Goal: Transaction & Acquisition: Book appointment/travel/reservation

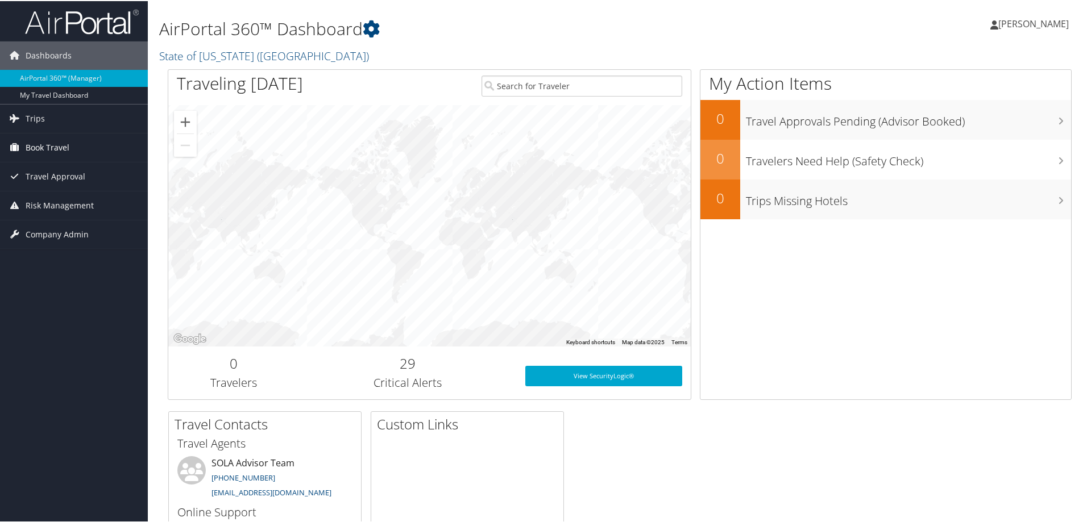
click at [30, 146] on span "Book Travel" at bounding box center [48, 146] width 44 height 28
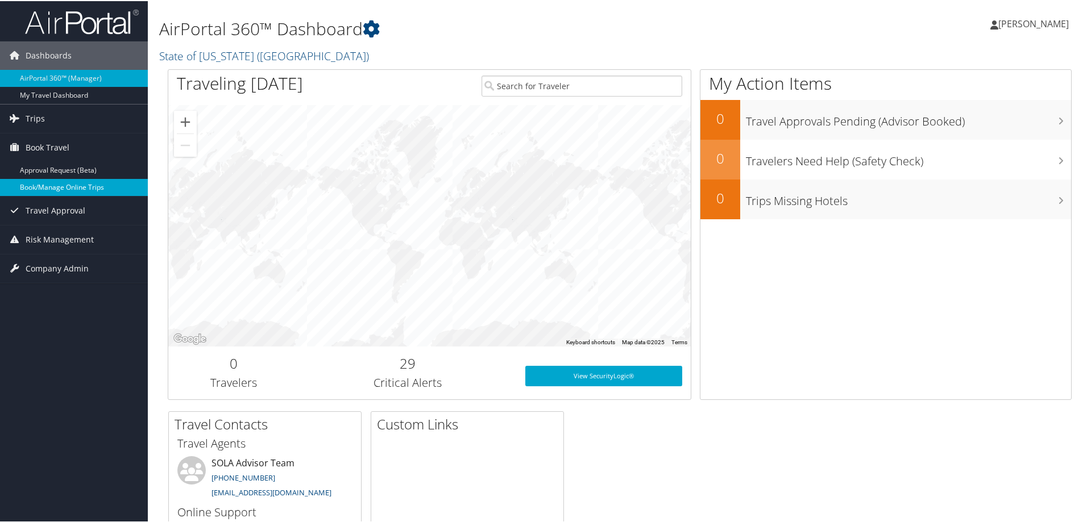
click at [34, 184] on link "Book/Manage Online Trips" at bounding box center [74, 186] width 148 height 17
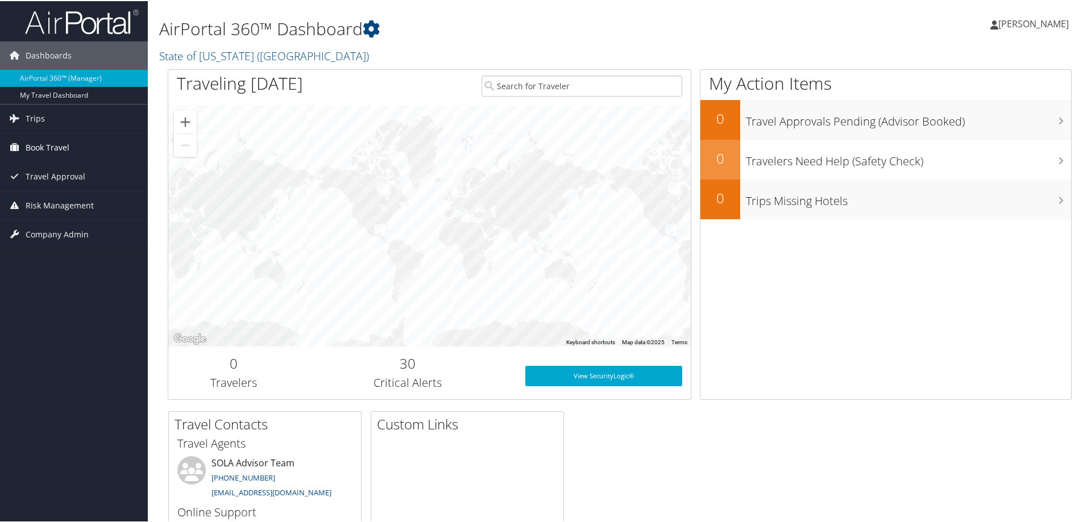
click at [59, 144] on span "Book Travel" at bounding box center [48, 146] width 44 height 28
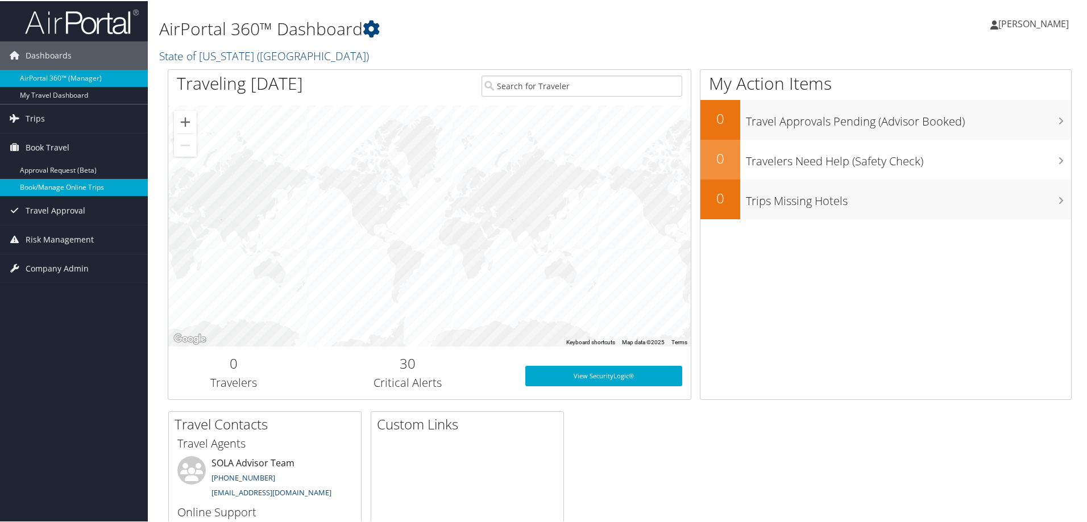
click at [49, 188] on link "Book/Manage Online Trips" at bounding box center [74, 186] width 148 height 17
click at [26, 143] on span "Book Travel" at bounding box center [48, 146] width 44 height 28
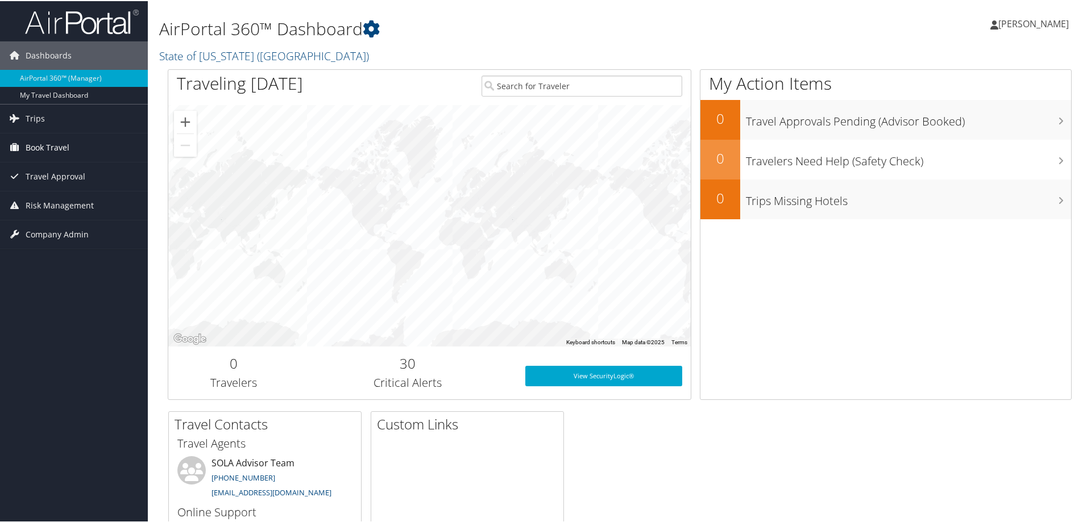
click at [44, 148] on span "Book Travel" at bounding box center [48, 146] width 44 height 28
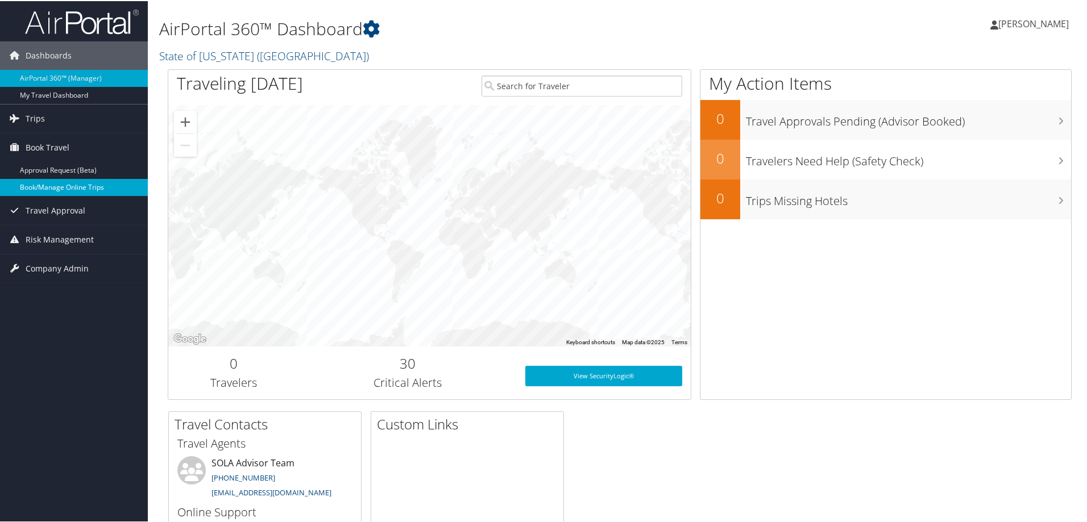
click at [39, 180] on link "Book/Manage Online Trips" at bounding box center [74, 186] width 148 height 17
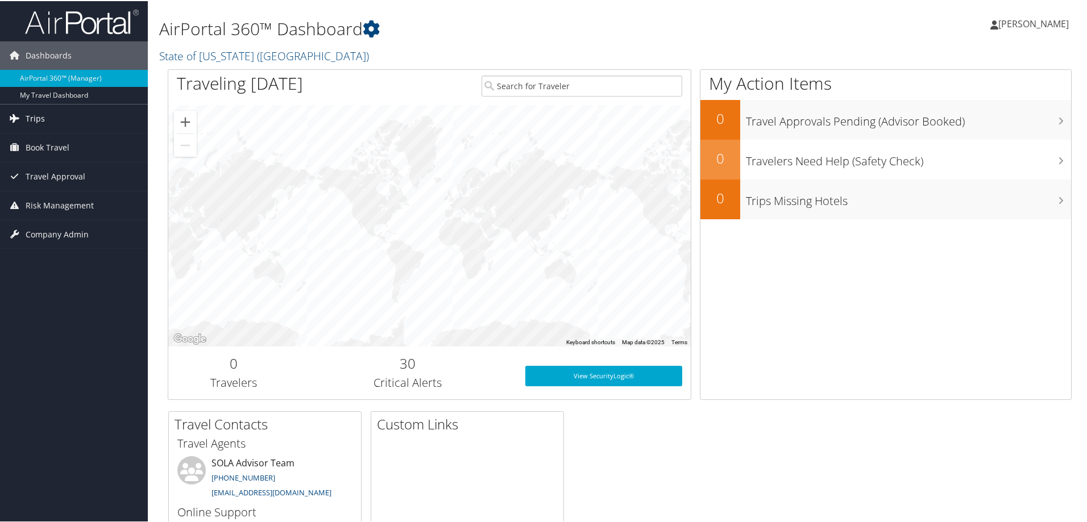
click at [27, 115] on span "Trips" at bounding box center [35, 117] width 19 height 28
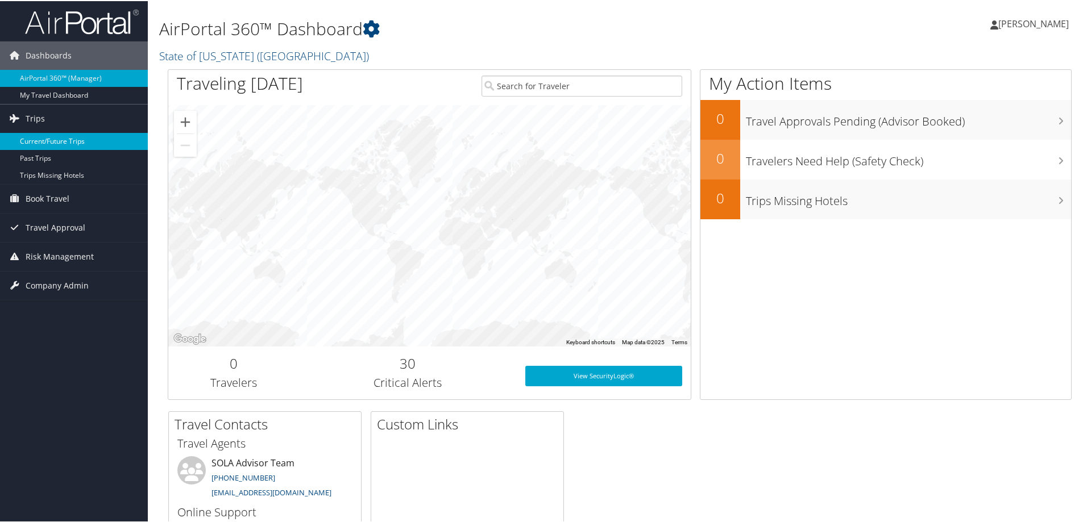
click at [30, 142] on link "Current/Future Trips" at bounding box center [74, 140] width 148 height 17
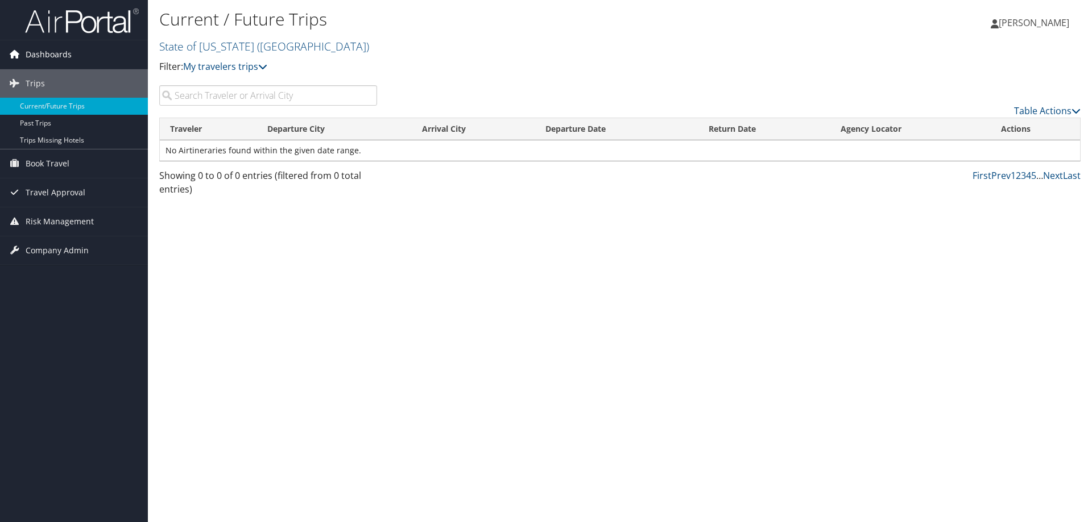
click at [47, 62] on span "Dashboards" at bounding box center [49, 54] width 46 height 28
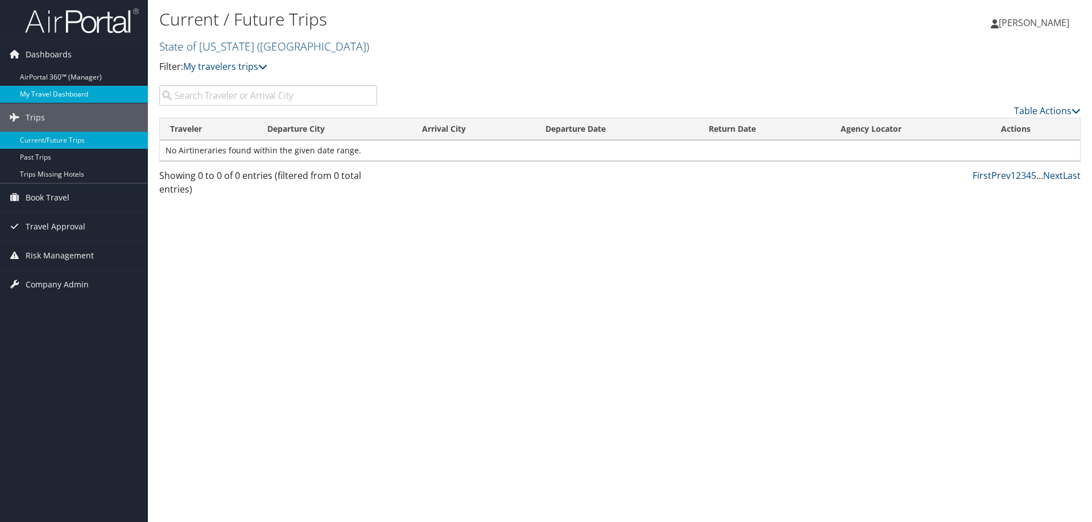
click at [49, 99] on link "My Travel Dashboard" at bounding box center [74, 94] width 148 height 17
